Goal: Transaction & Acquisition: Purchase product/service

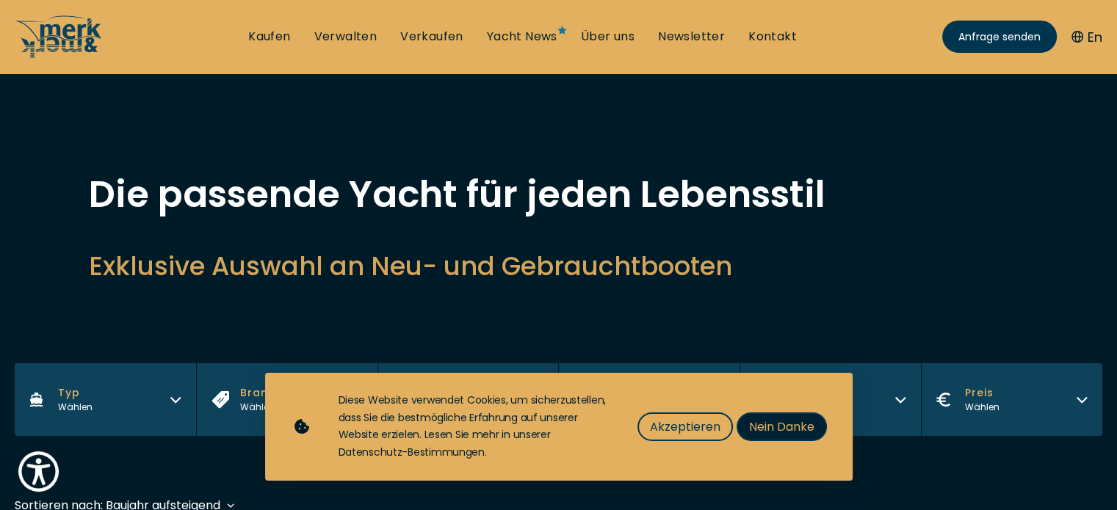
click at [789, 424] on span "Nein Danke" at bounding box center [781, 427] width 65 height 18
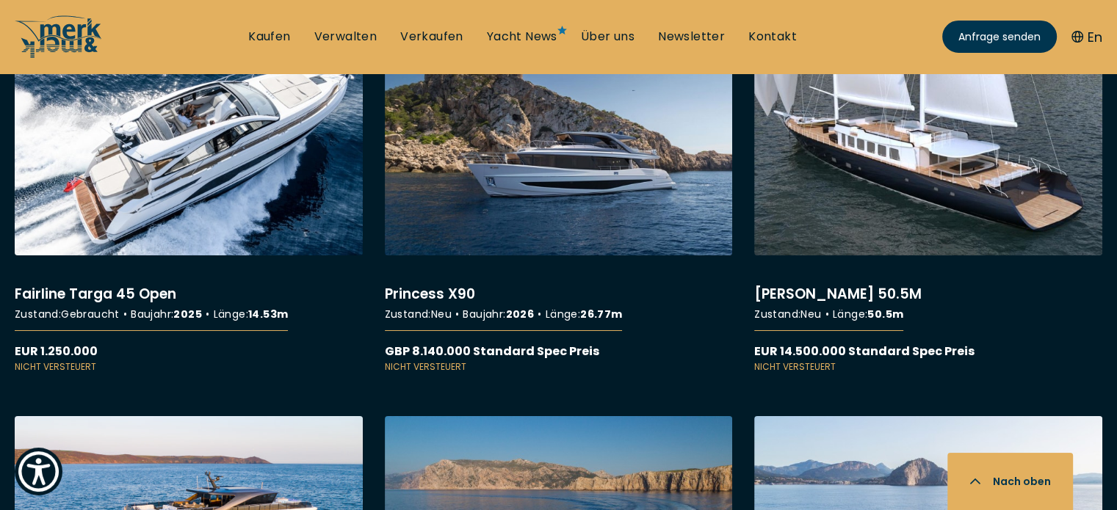
scroll to position [5060, 0]
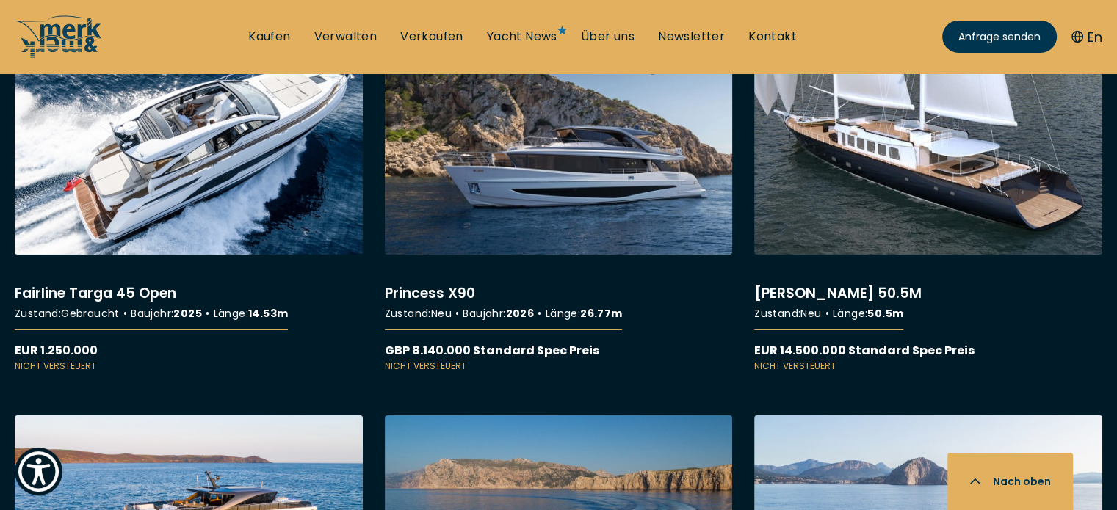
click at [621, 142] on link "More details about Princess X90" at bounding box center [559, 210] width 348 height 325
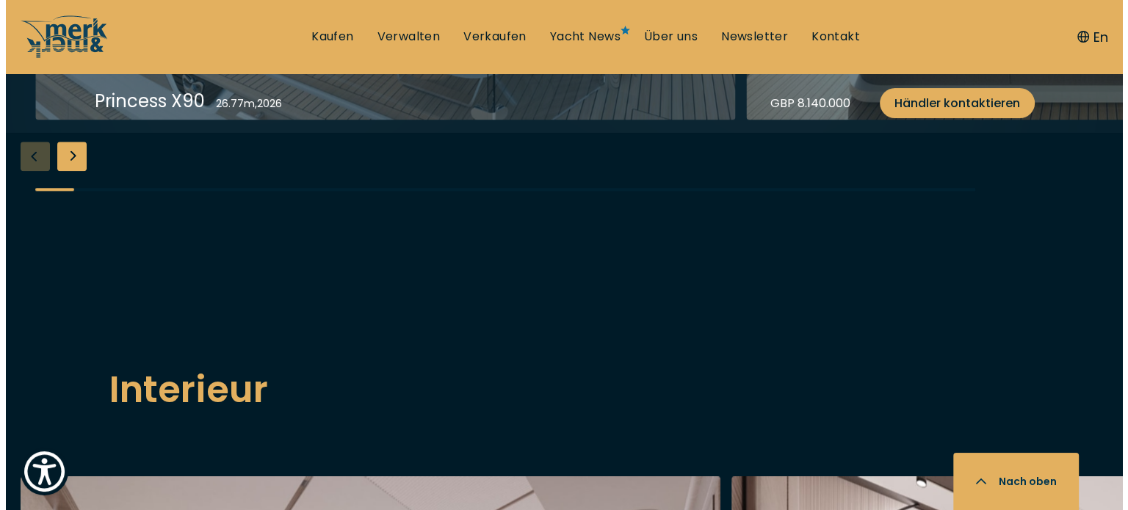
scroll to position [1561, 0]
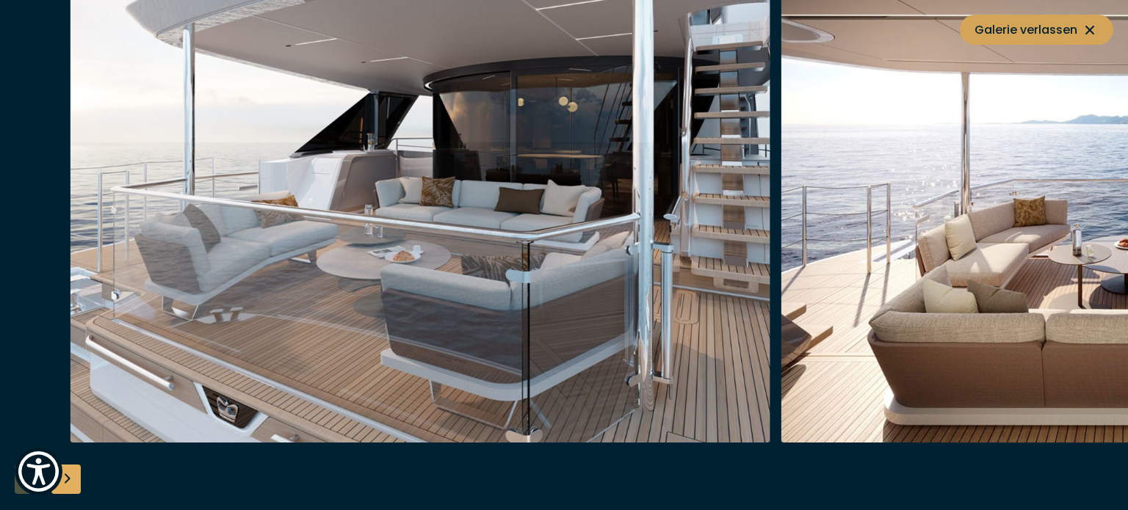
click at [1067, 32] on span "Galerie verlassen" at bounding box center [1036, 30] width 124 height 18
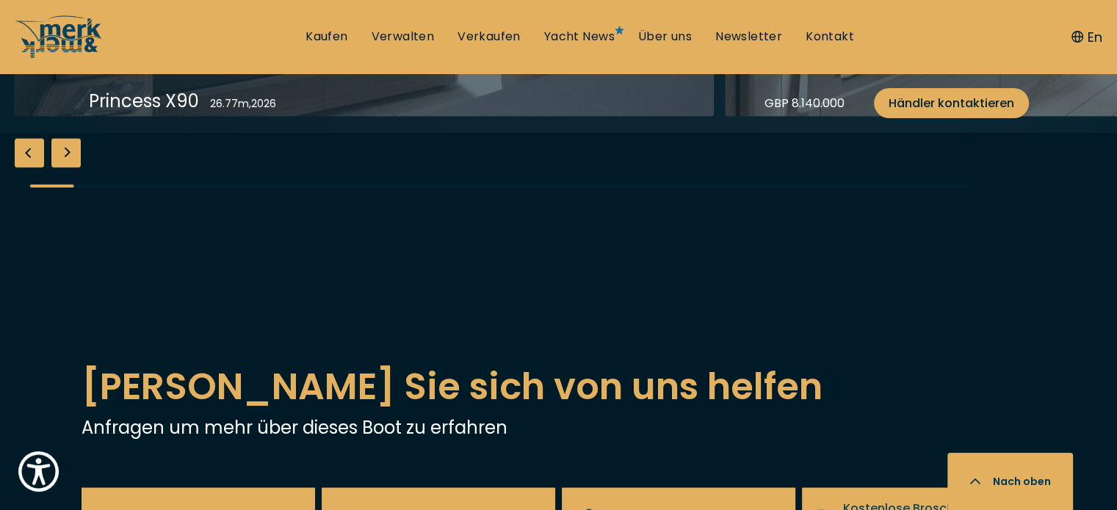
scroll to position [2490, 0]
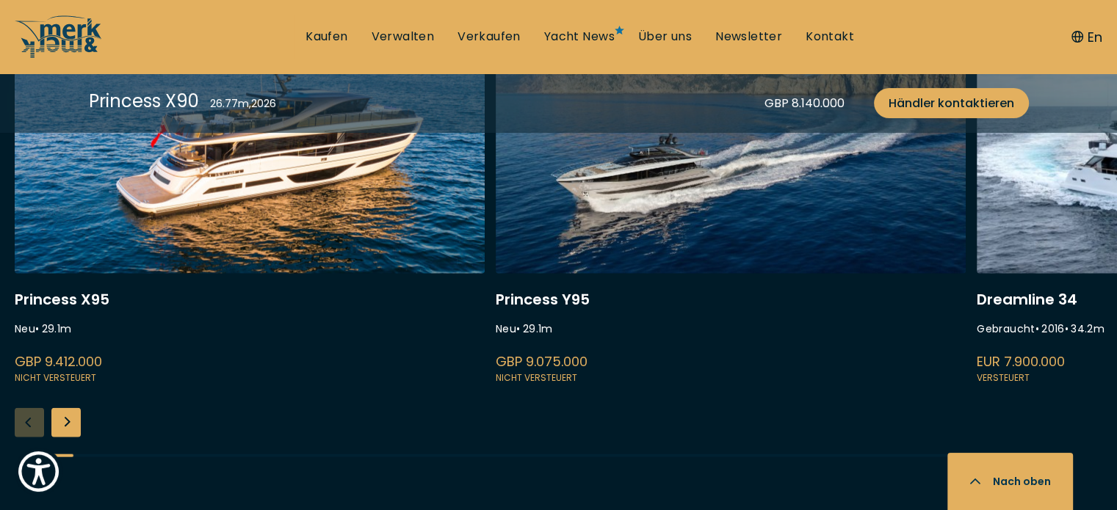
scroll to position [3202, 0]
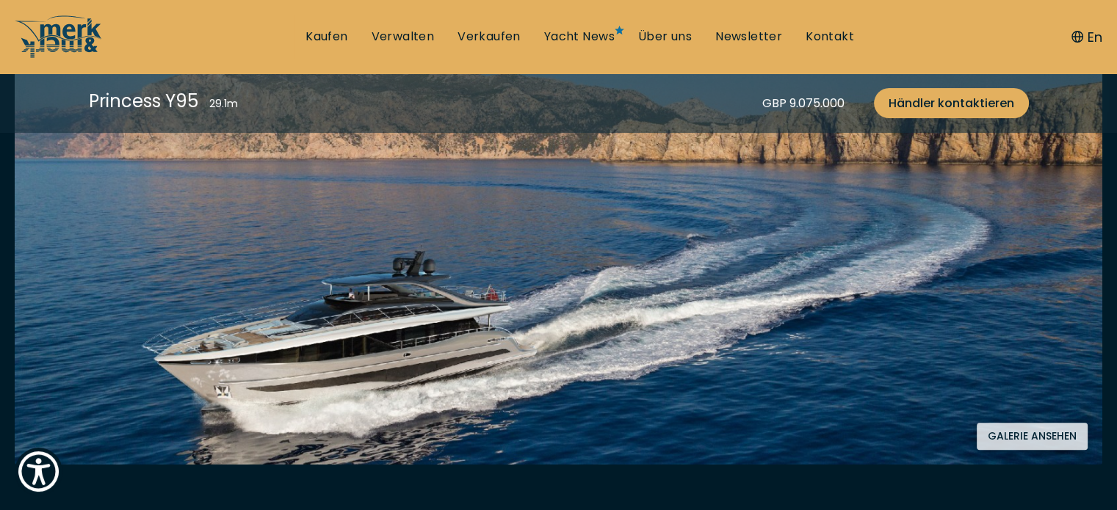
scroll to position [355, 0]
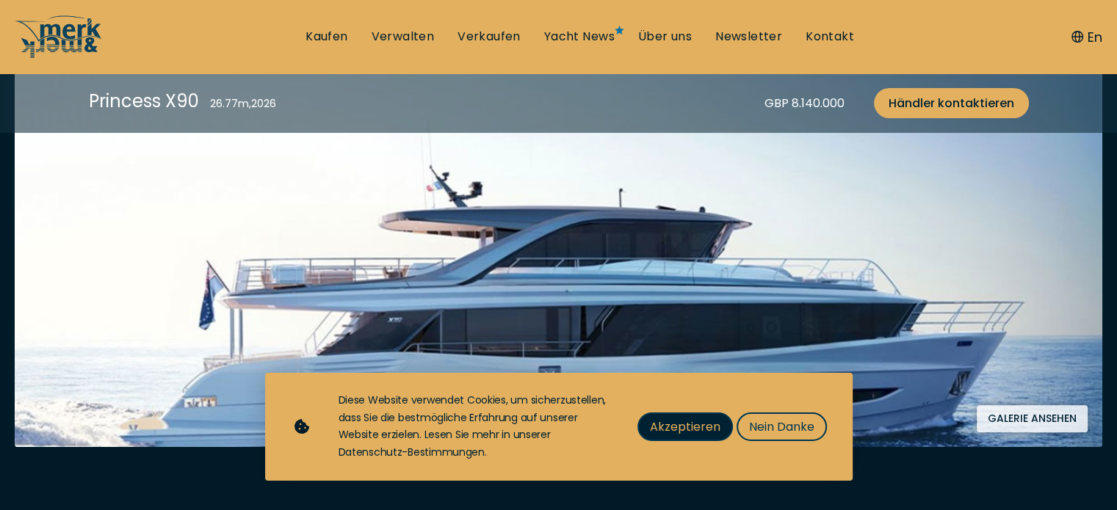
click at [678, 439] on button "Akzeptieren" at bounding box center [684, 427] width 95 height 29
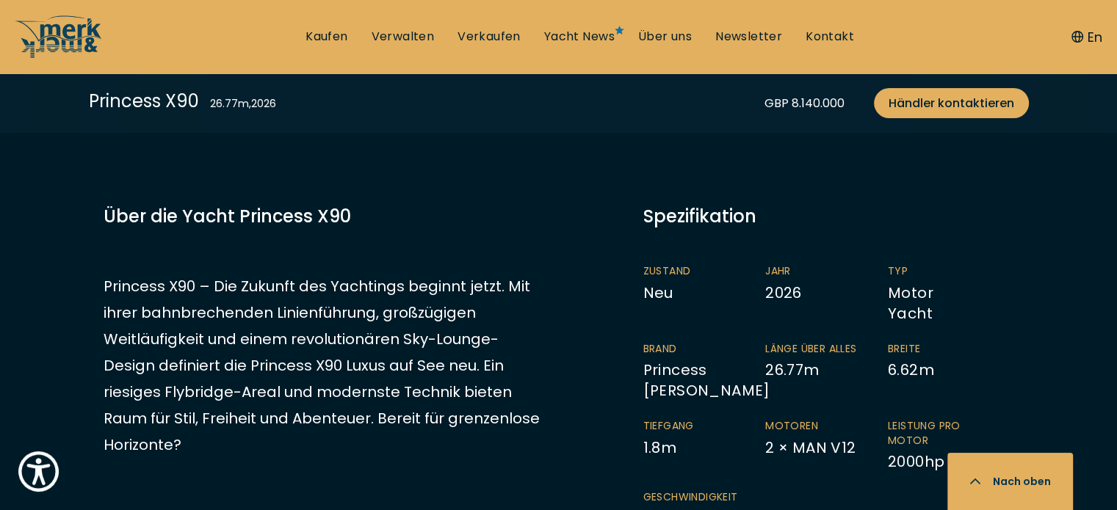
scroll to position [724, 0]
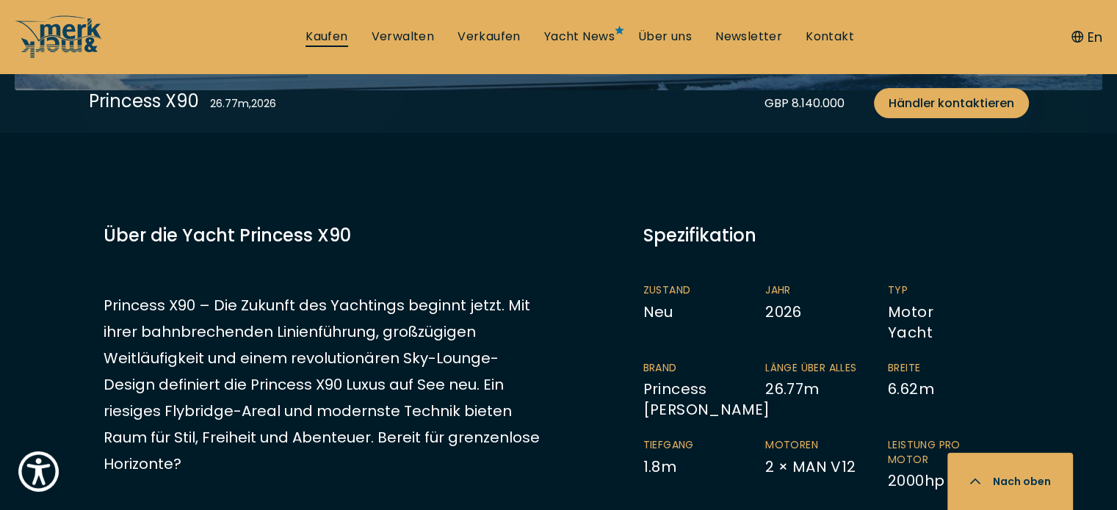
click at [330, 32] on link "Kaufen" at bounding box center [326, 37] width 42 height 16
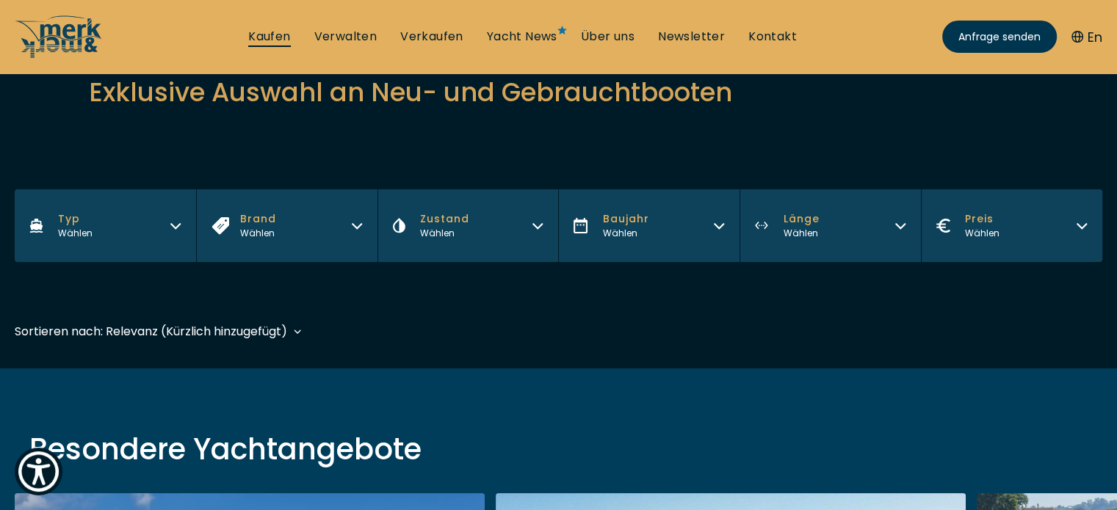
scroll to position [176, 0]
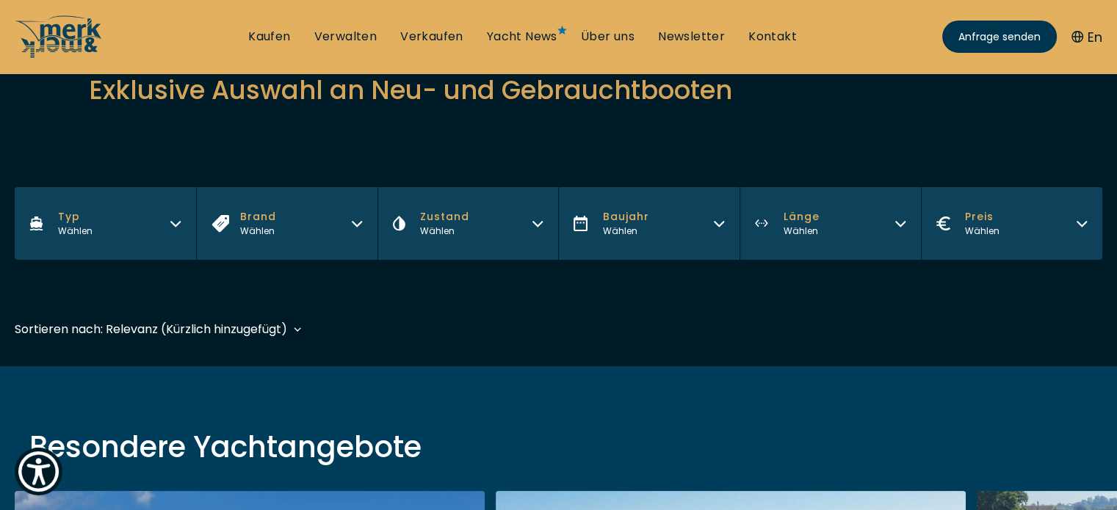
click at [274, 329] on div "Sortieren nach: Relevanz (Kürzlich hinzugefügt) Relevanz (Kürzlich hinzugefügt)…" at bounding box center [151, 329] width 272 height 18
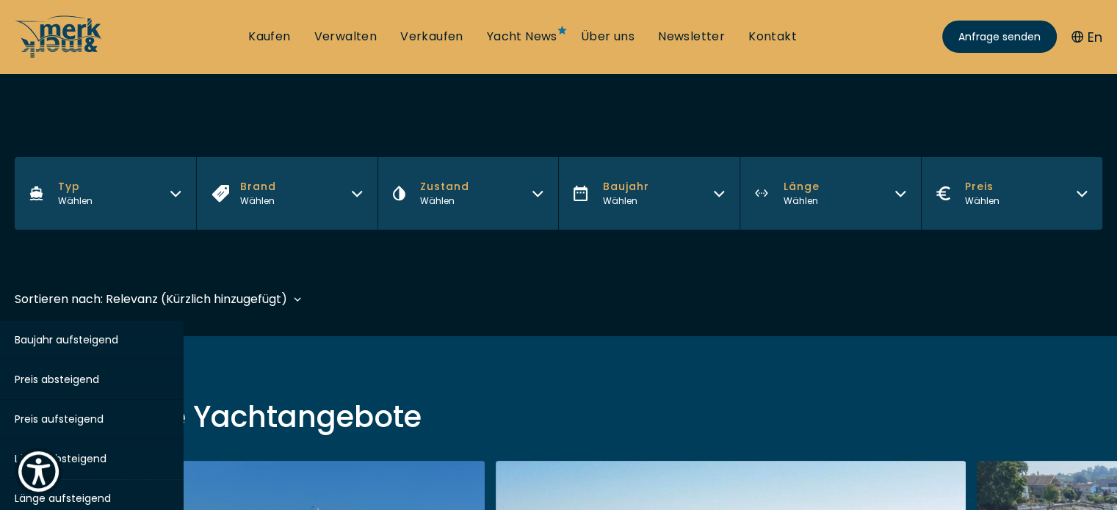
scroll to position [213, 0]
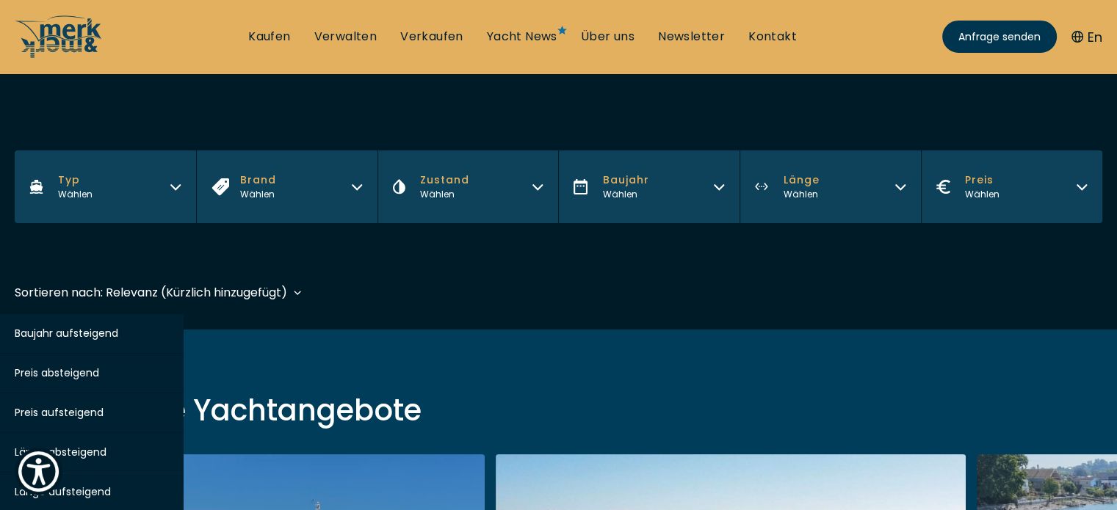
click at [105, 368] on button "Preis absteigend" at bounding box center [81, 374] width 206 height 40
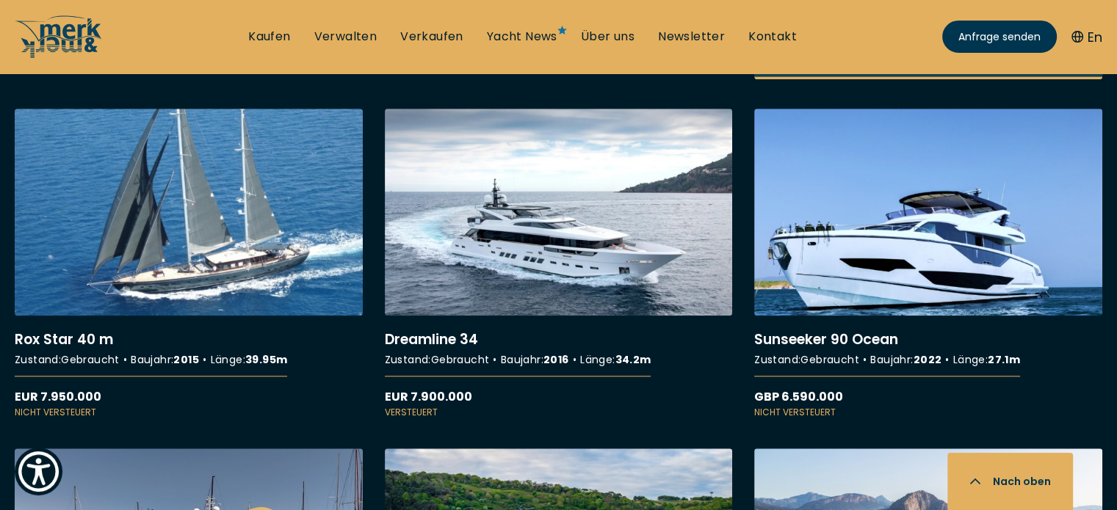
scroll to position [1287, 0]
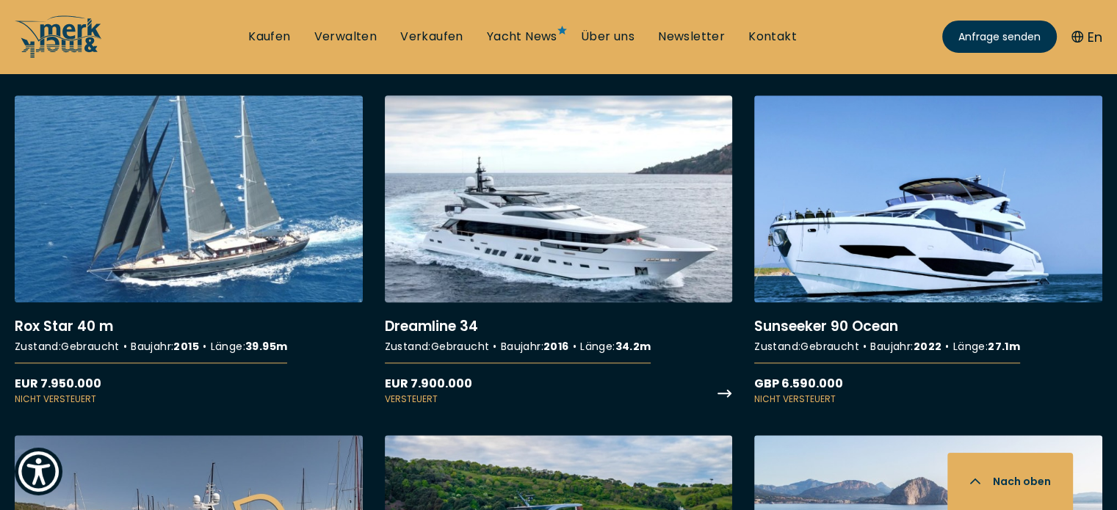
click at [618, 225] on link "More details about Dreamline 34" at bounding box center [559, 250] width 348 height 310
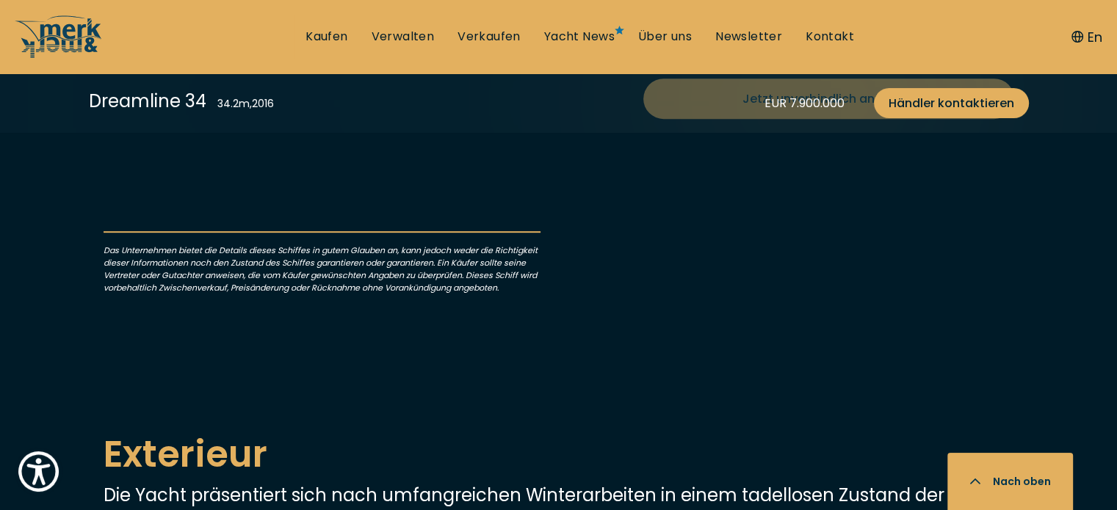
scroll to position [803, 0]
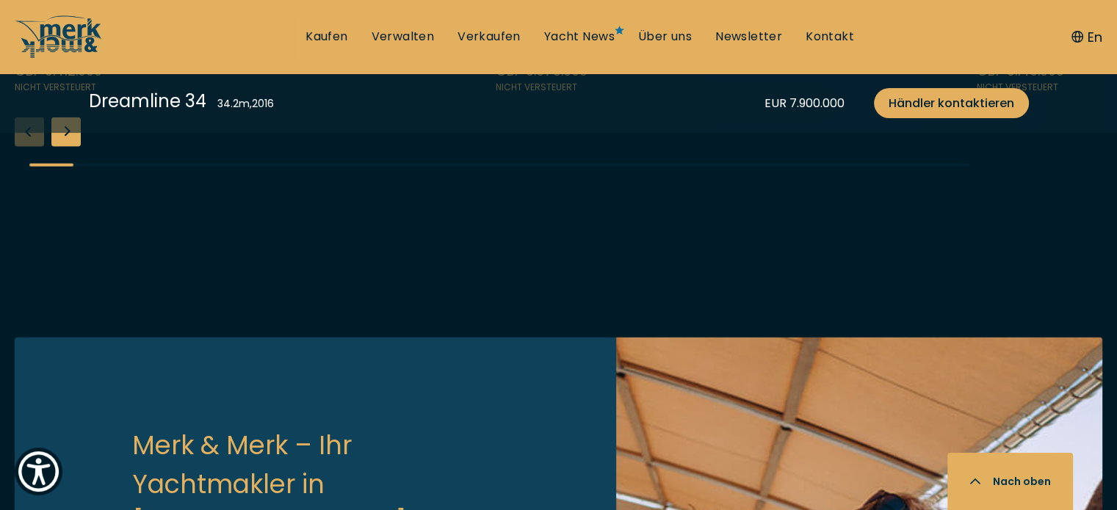
scroll to position [3758, 0]
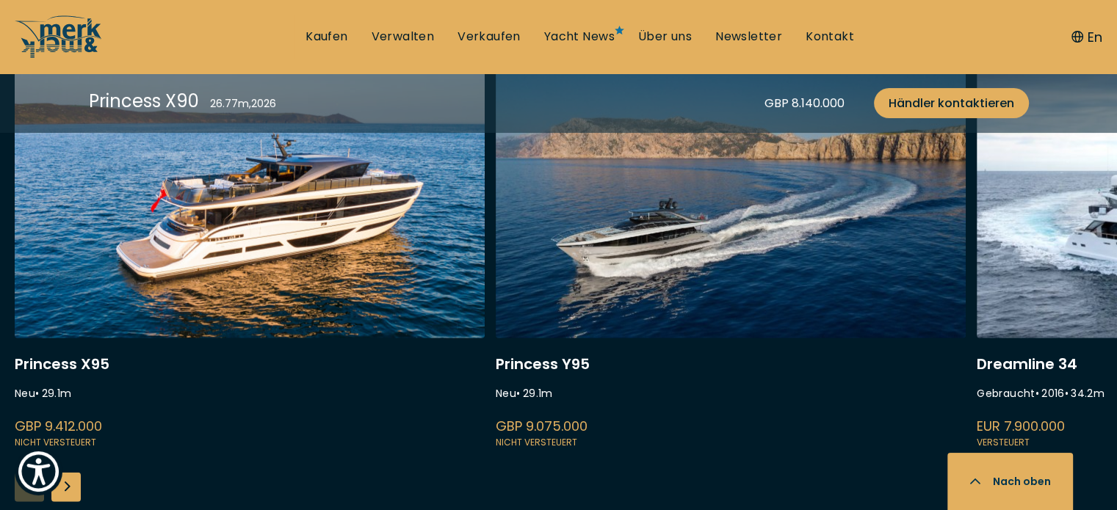
scroll to position [3716, 0]
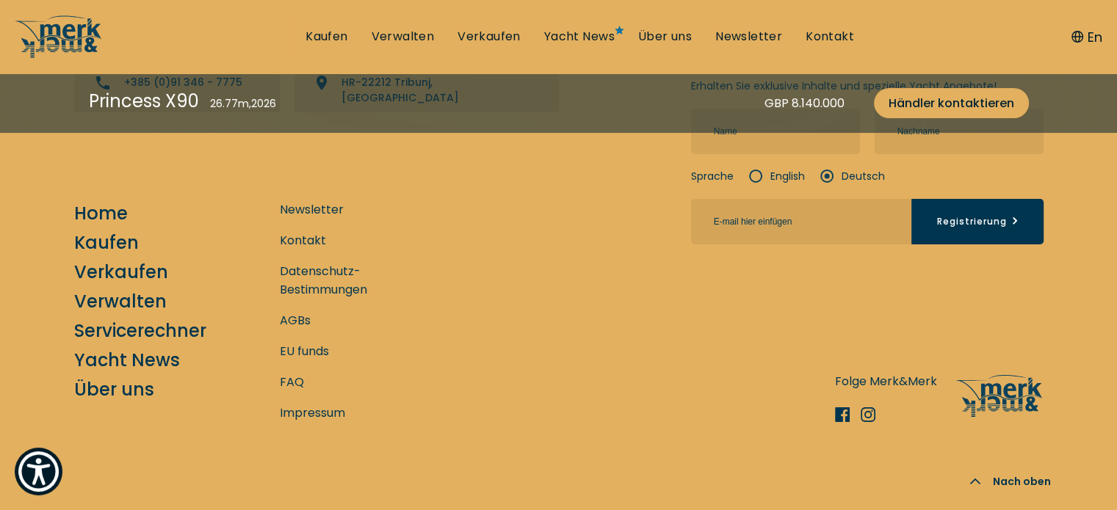
scroll to position [5182, 0]
